Goal: Transaction & Acquisition: Purchase product/service

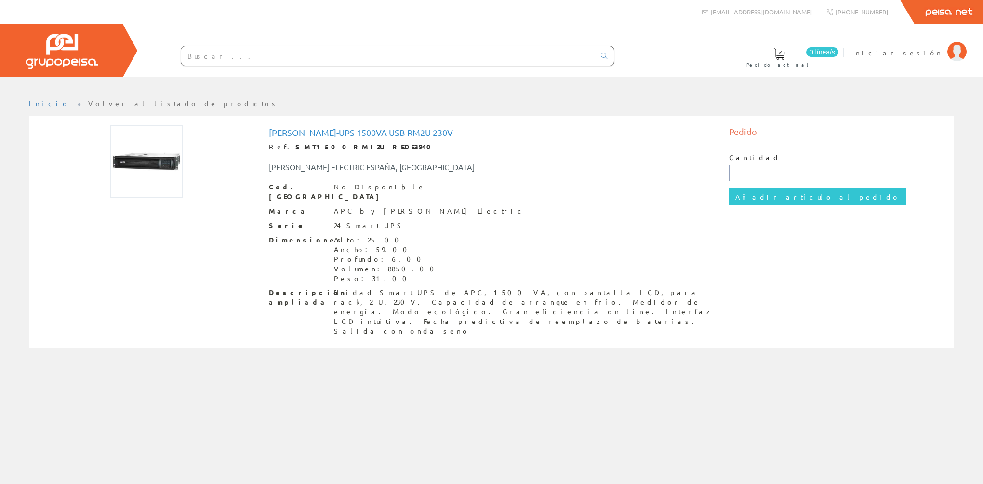
click at [742, 170] on input "text" at bounding box center [837, 173] width 216 height 16
type input "46002"
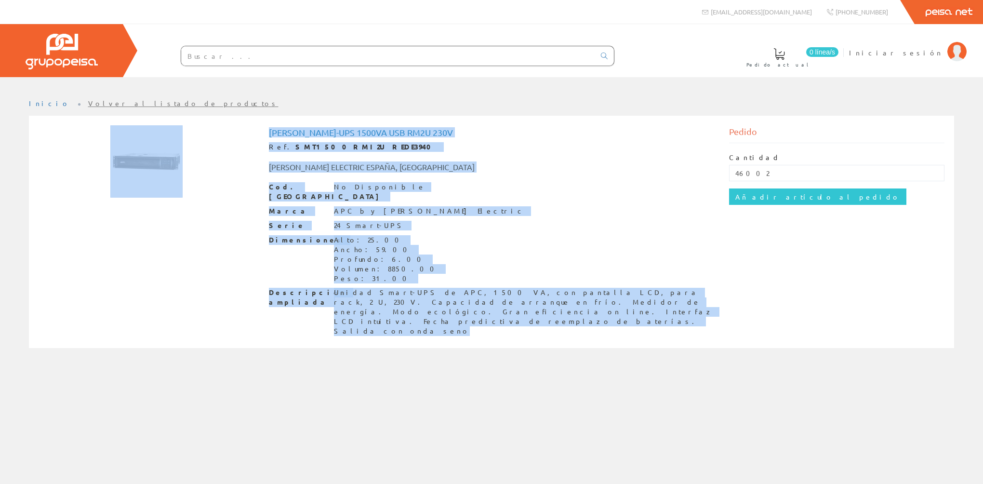
drag, startPoint x: 46, startPoint y: 121, endPoint x: 729, endPoint y: 302, distance: 706.1
click at [729, 302] on div "[PERSON_NAME]-ups 1500va Usb Rm2u 230v Ref. SMT1500RMI2U REDE3940 [PERSON_NAME]…" at bounding box center [492, 230] width 906 height 219
drag, startPoint x: 729, startPoint y: 302, endPoint x: 770, endPoint y: 197, distance: 112.8
click at [770, 197] on input "Añadir artículo al pedido" at bounding box center [817, 196] width 177 height 16
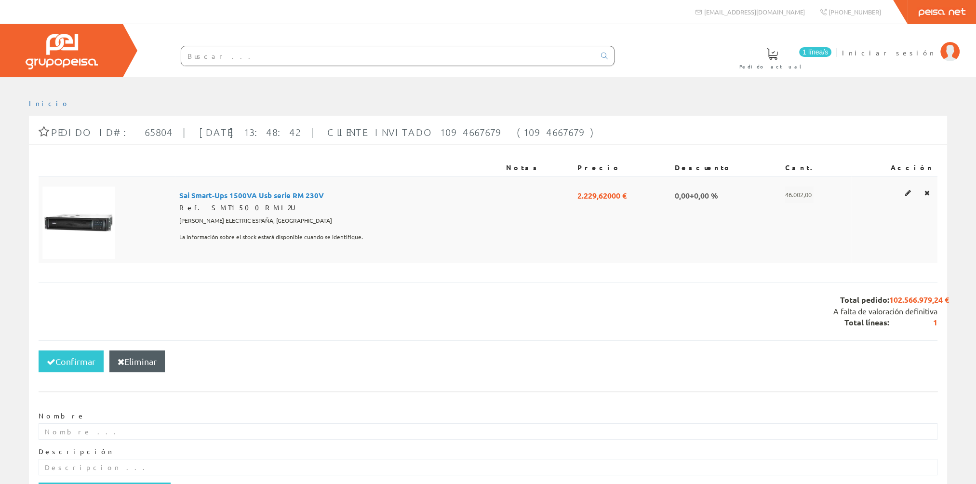
click at [605, 195] on span "2.229,62000 €" at bounding box center [601, 195] width 49 height 16
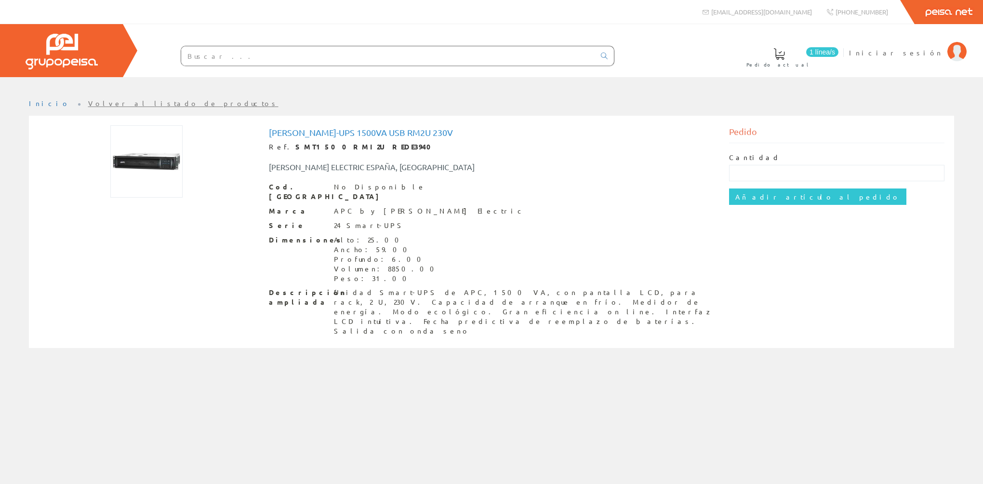
click at [839, 51] on span "1 línea/s" at bounding box center [822, 52] width 32 height 10
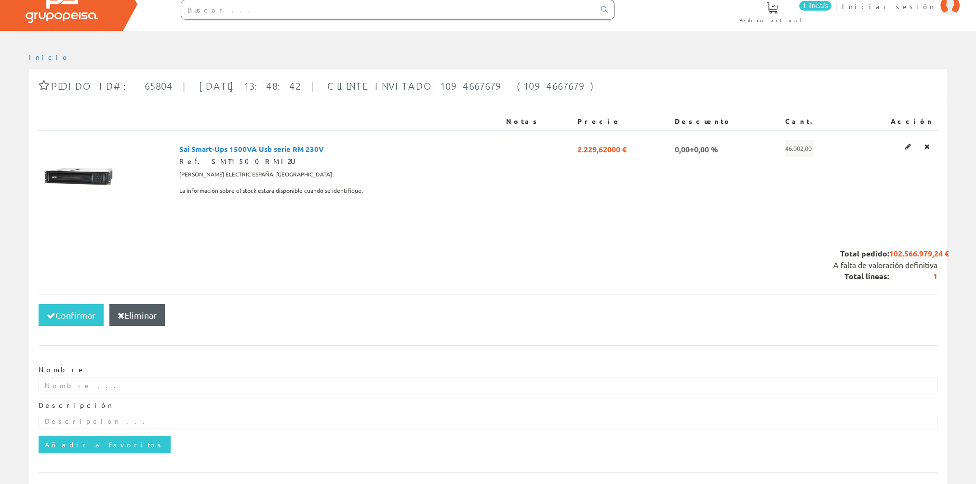
scroll to position [29, 0]
